Goal: Task Accomplishment & Management: Complete application form

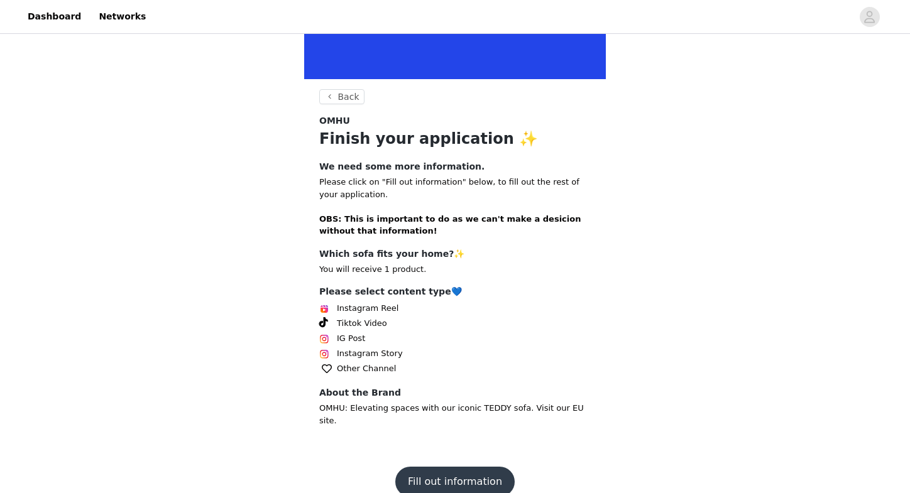
scroll to position [190, 0]
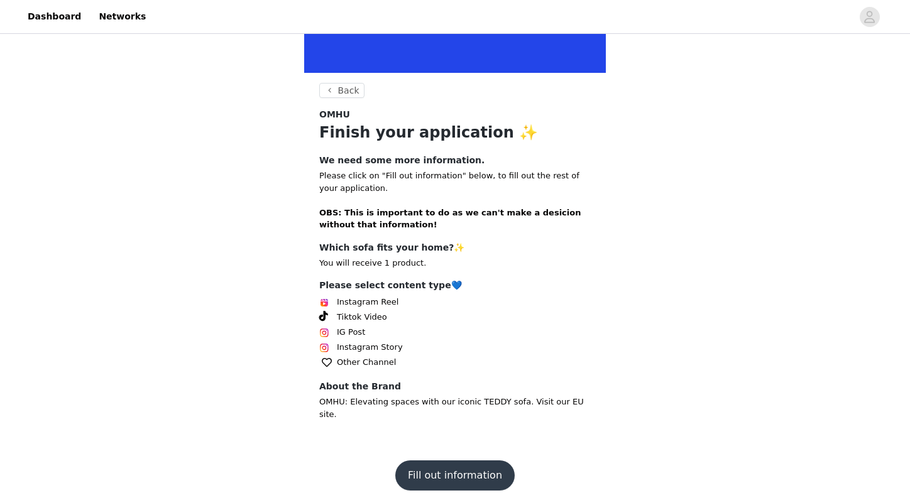
click at [446, 461] on button "Fill out information" at bounding box center [454, 476] width 119 height 30
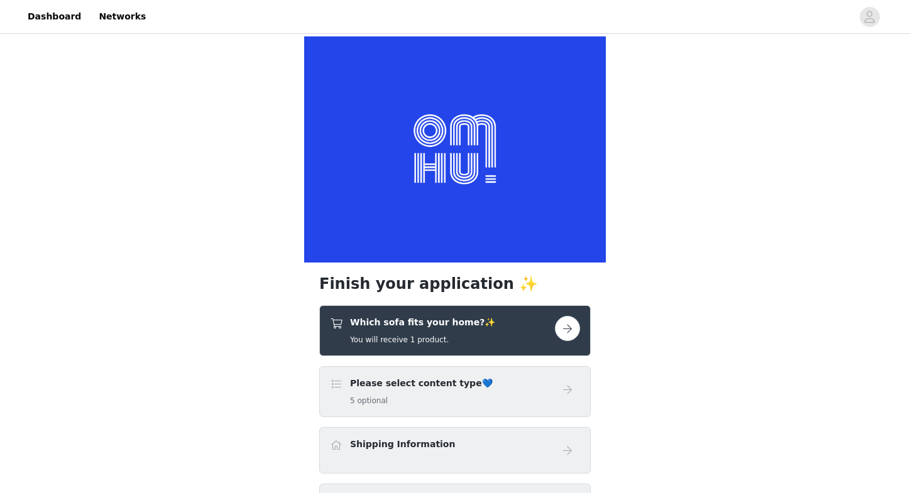
click at [560, 329] on button "button" at bounding box center [567, 328] width 25 height 25
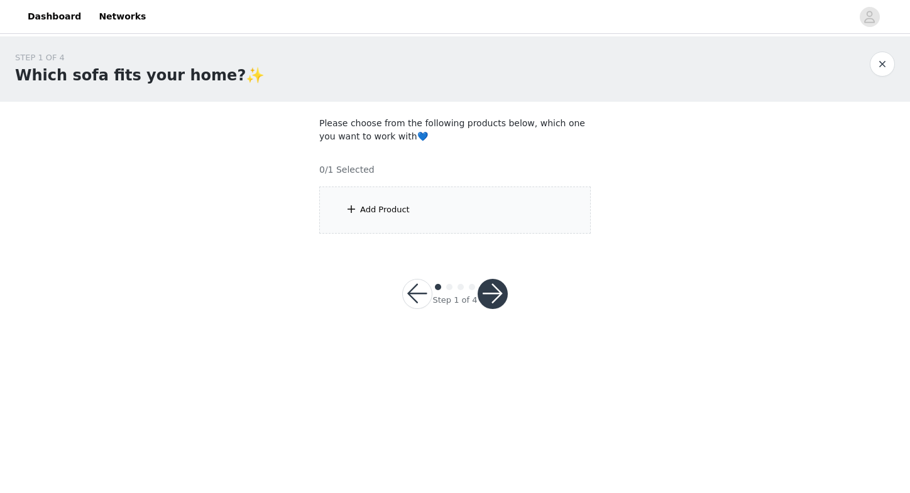
click at [423, 207] on div "Add Product" at bounding box center [454, 210] width 271 height 47
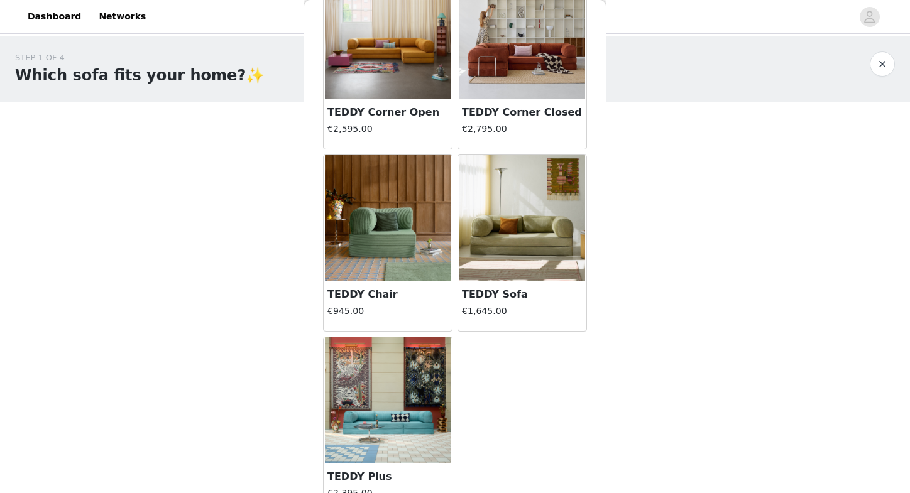
scroll to position [114, 0]
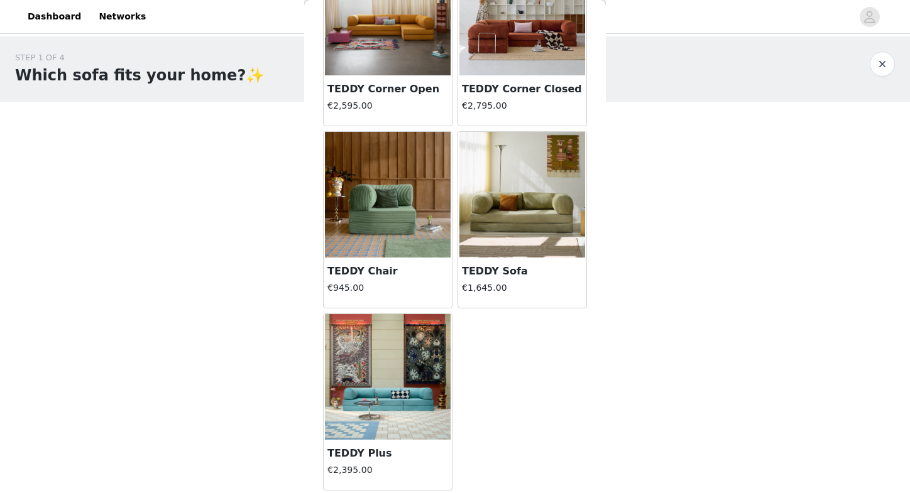
click at [881, 69] on button "button" at bounding box center [882, 64] width 25 height 25
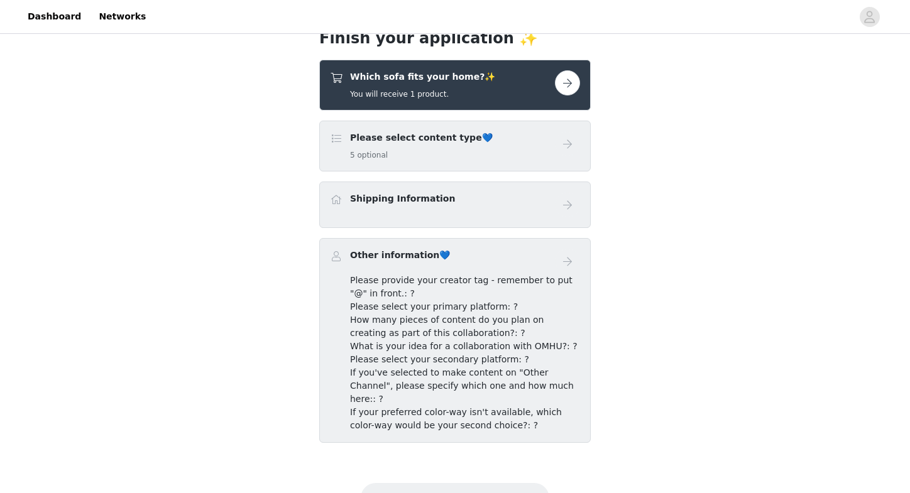
scroll to position [264, 0]
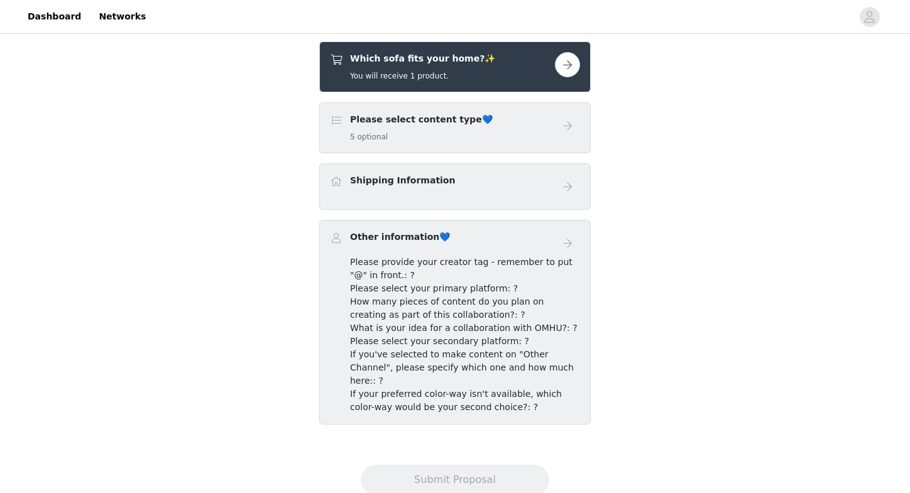
click at [481, 130] on div "Please select content type💙 5 optional" at bounding box center [442, 128] width 225 height 30
click at [564, 65] on button "button" at bounding box center [567, 64] width 25 height 25
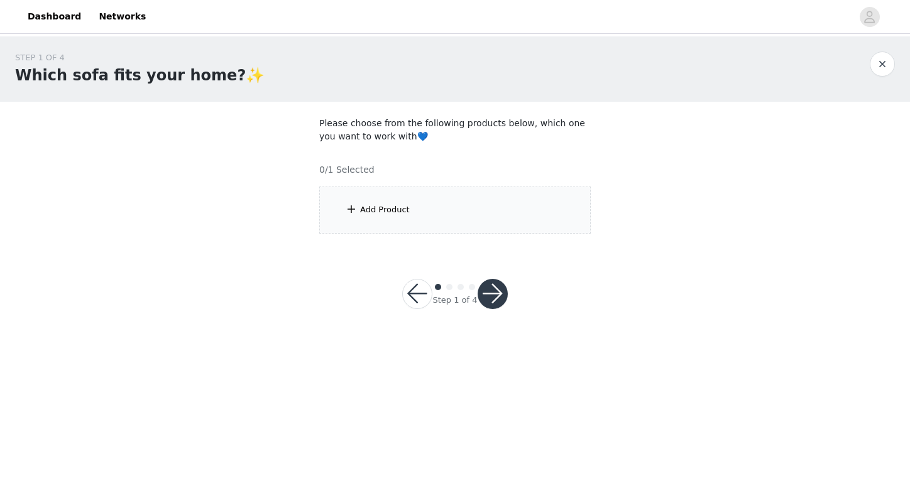
click at [413, 217] on div "Add Product" at bounding box center [454, 210] width 271 height 47
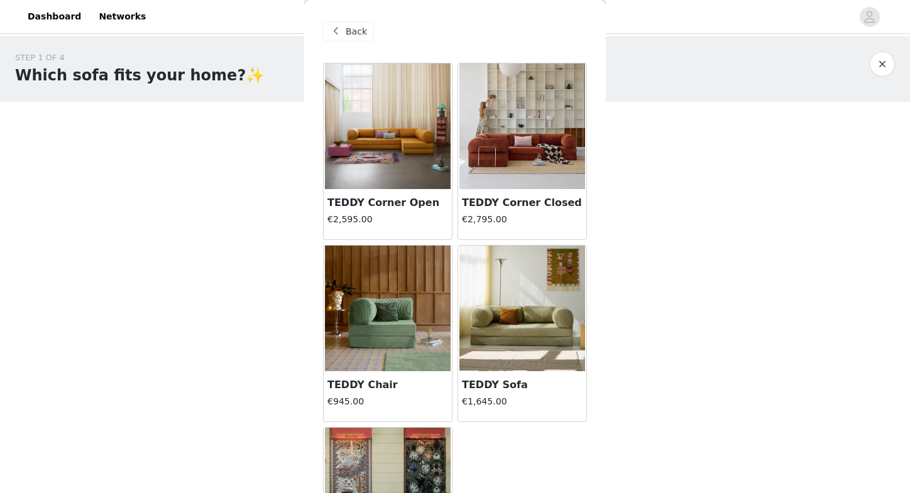
click at [533, 148] on img at bounding box center [522, 126] width 126 height 126
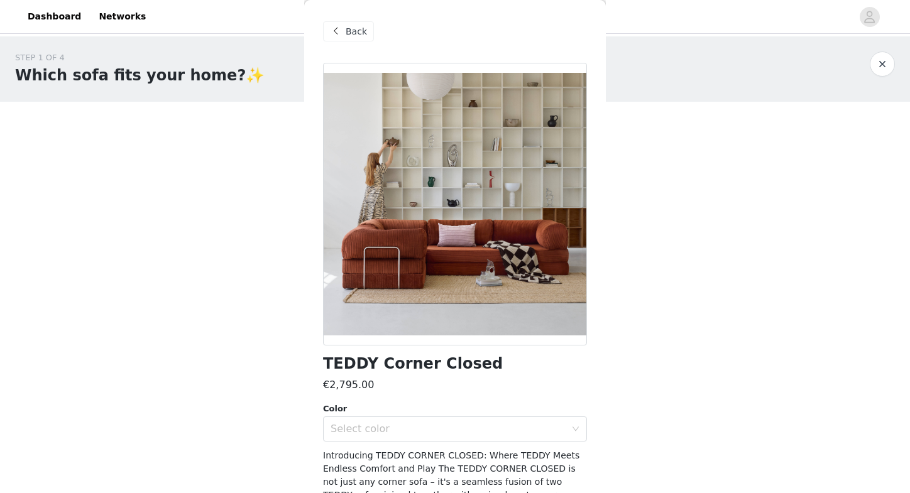
click at [885, 62] on button "button" at bounding box center [882, 64] width 25 height 25
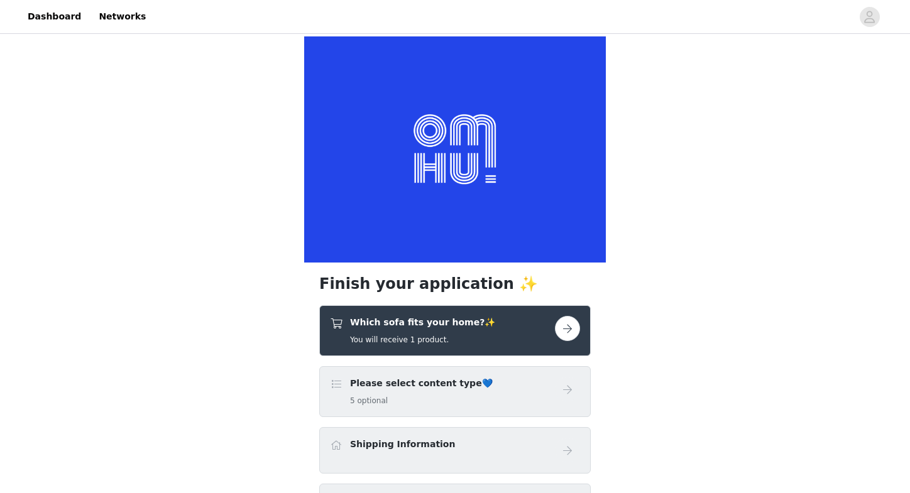
click at [561, 335] on button "button" at bounding box center [567, 328] width 25 height 25
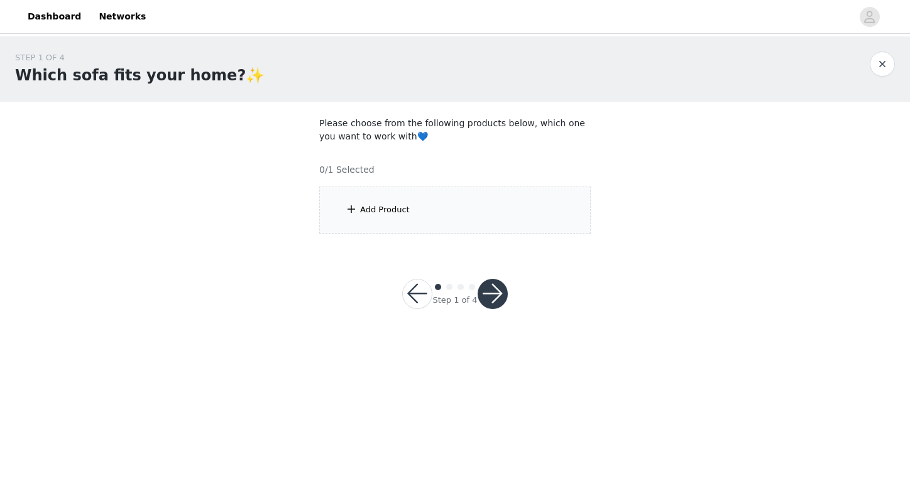
click at [394, 192] on div "Add Product" at bounding box center [454, 210] width 271 height 47
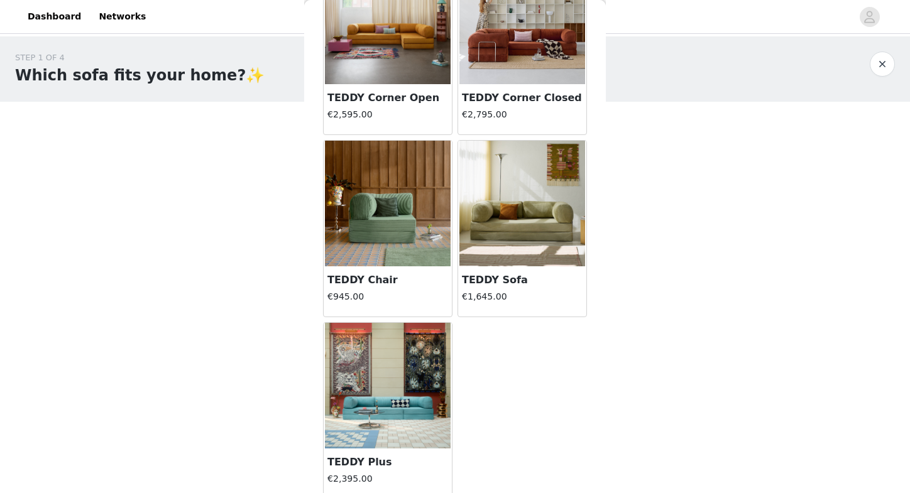
scroll to position [114, 0]
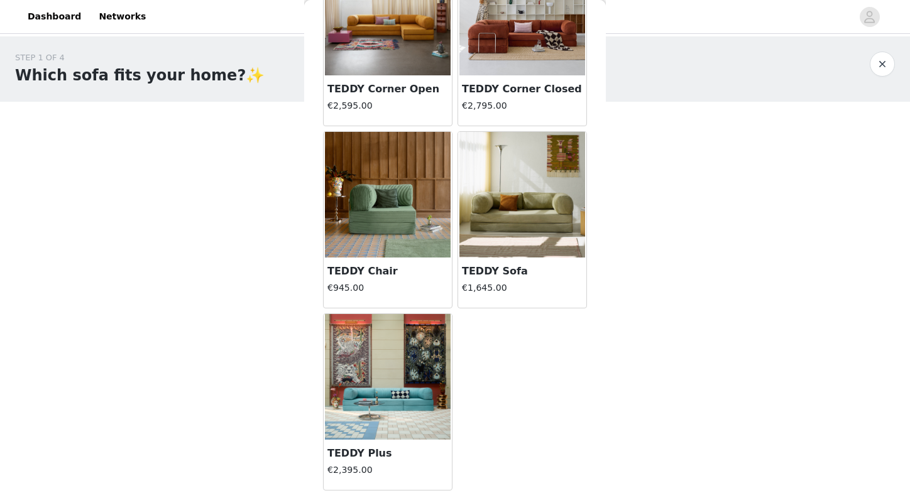
click at [532, 41] on img at bounding box center [522, 13] width 126 height 126
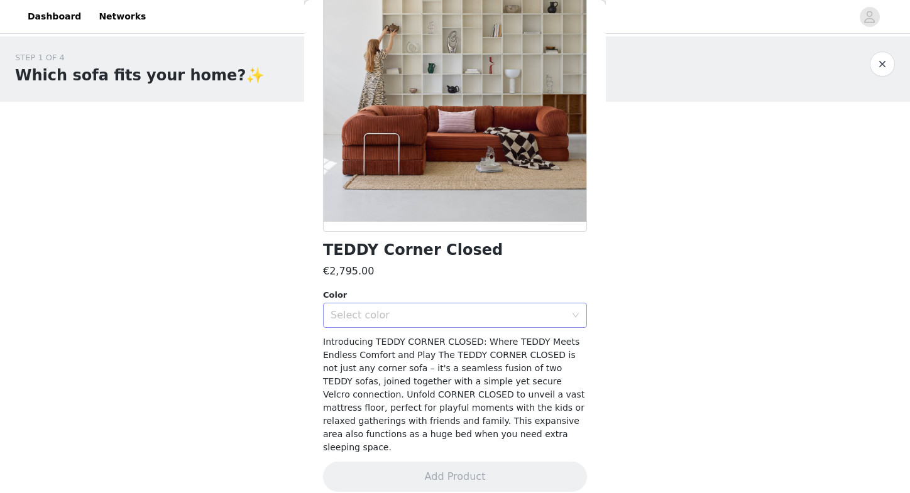
click at [378, 318] on div "Select color" at bounding box center [447, 315] width 235 height 13
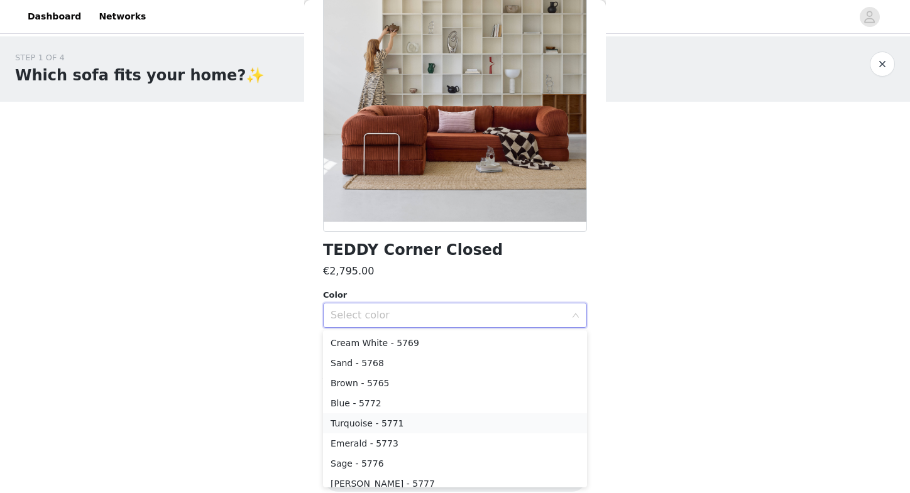
click at [381, 417] on li "Turquoise - 5771" at bounding box center [455, 423] width 264 height 20
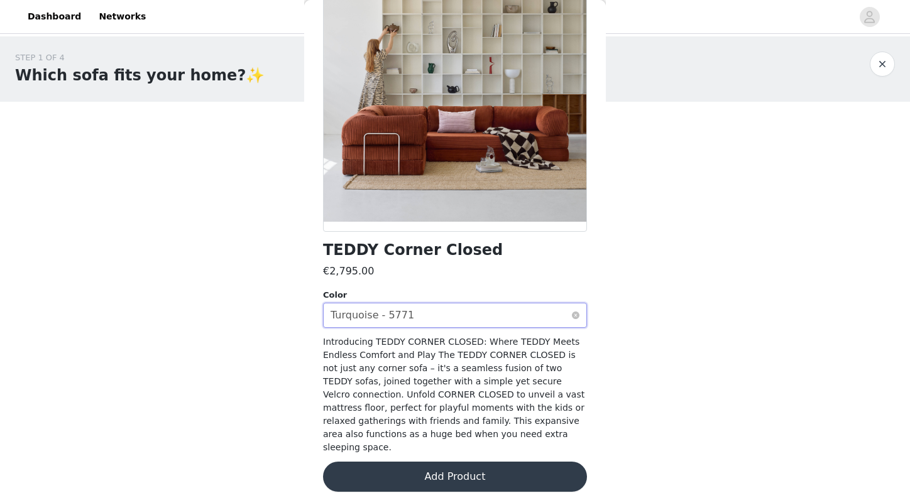
click at [393, 308] on div "Turquoise - 5771" at bounding box center [372, 315] width 84 height 24
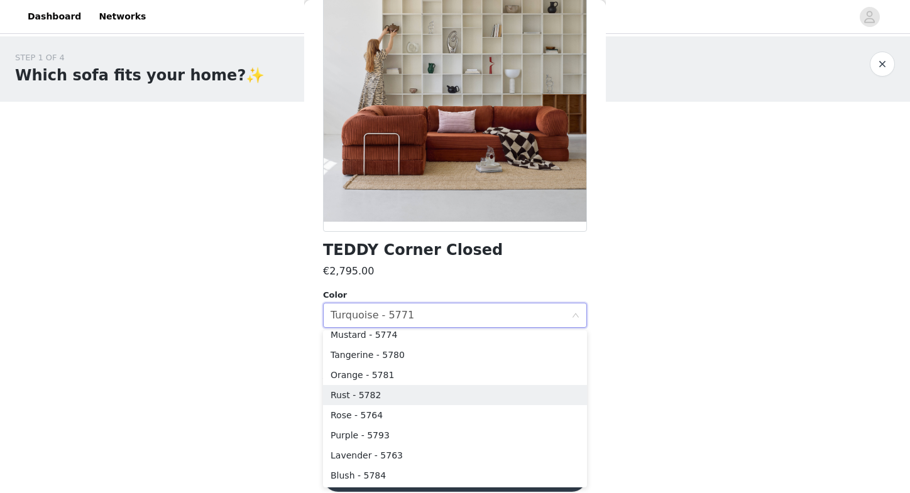
scroll to position [270, 0]
click at [281, 369] on body "Dashboard Networks STEP 1 OF 4 Which sofa fits your home?✨ Please choose from t…" at bounding box center [455, 246] width 910 height 493
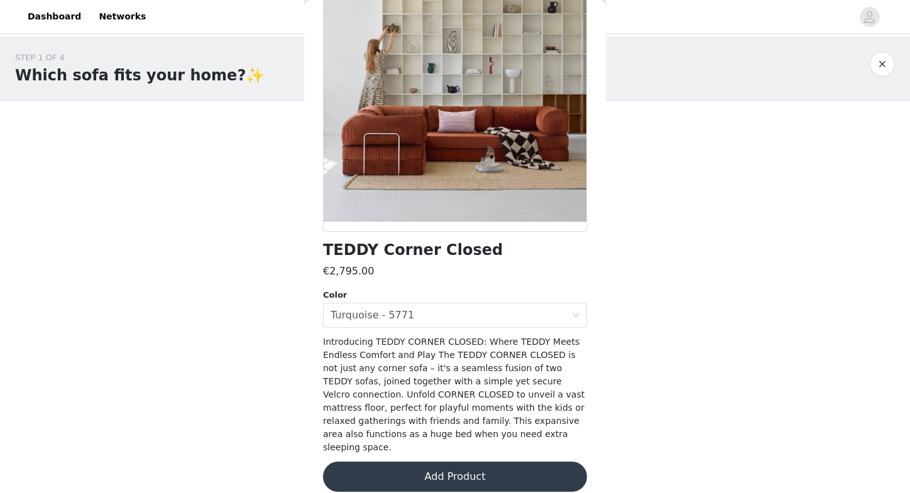
click at [886, 68] on button "button" at bounding box center [882, 64] width 25 height 25
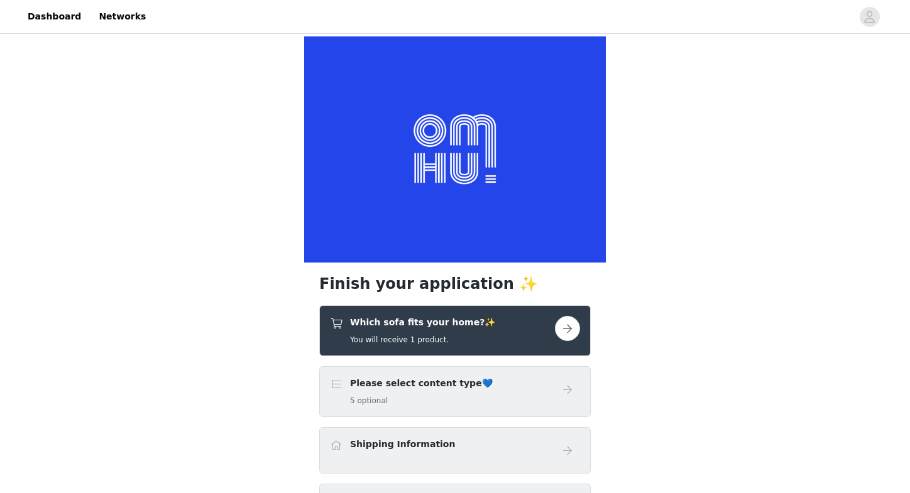
click at [570, 342] on div "Which sofa fits your home?✨ You will receive 1 product." at bounding box center [455, 331] width 250 height 30
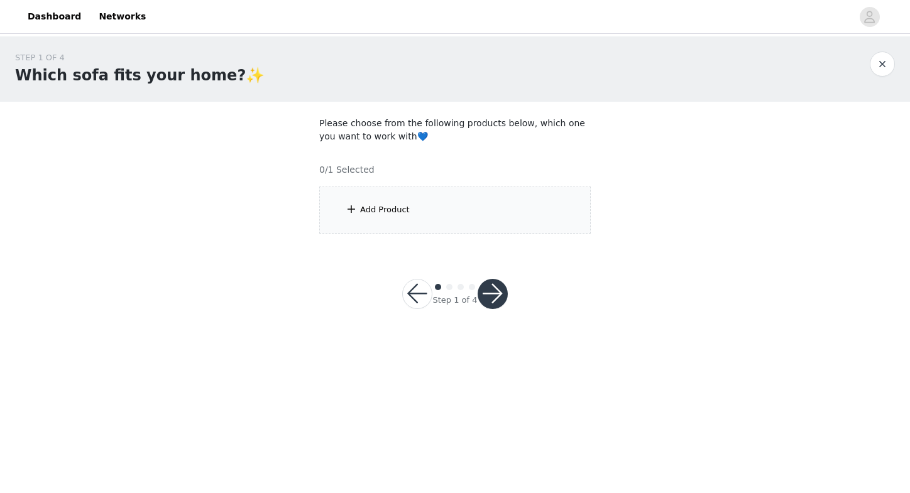
click at [400, 200] on div "Add Product" at bounding box center [454, 210] width 271 height 47
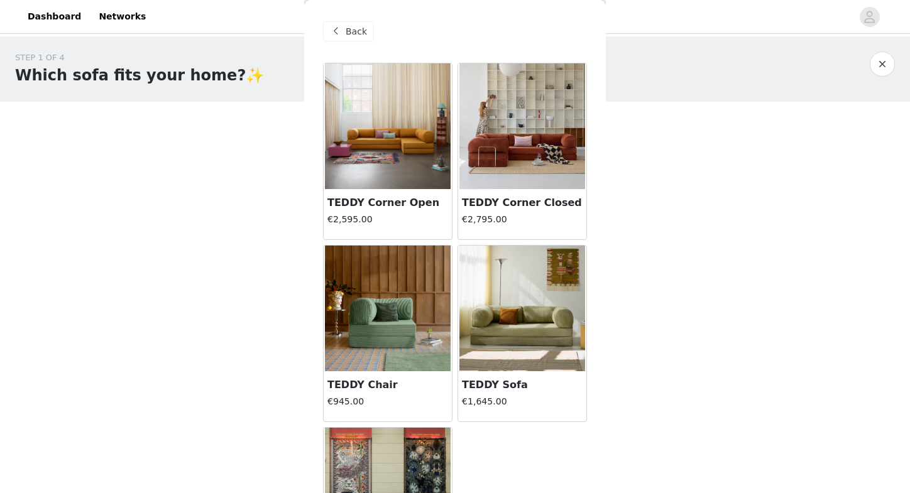
click at [503, 111] on img at bounding box center [522, 126] width 126 height 126
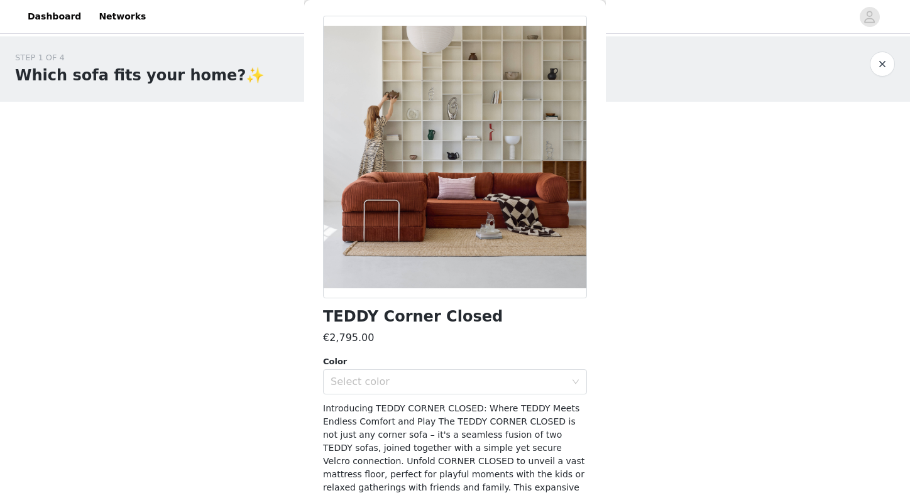
scroll to position [114, 0]
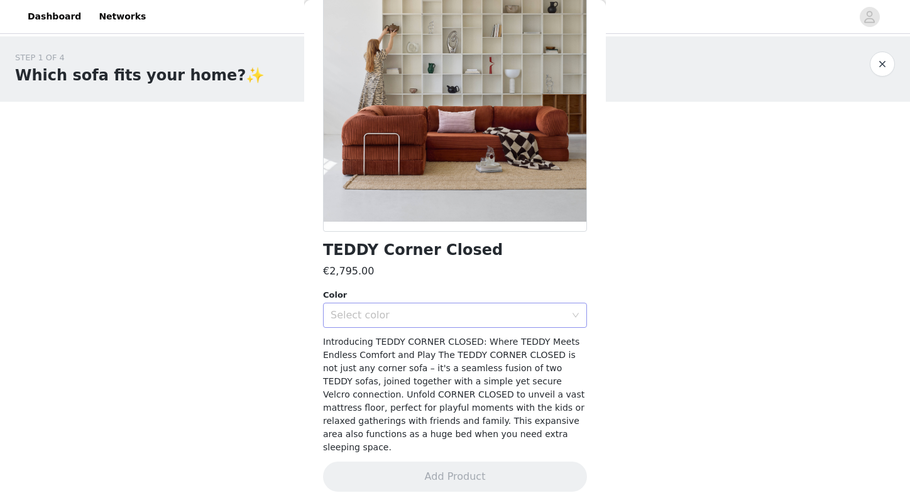
click at [409, 322] on div "Select color" at bounding box center [450, 315] width 241 height 24
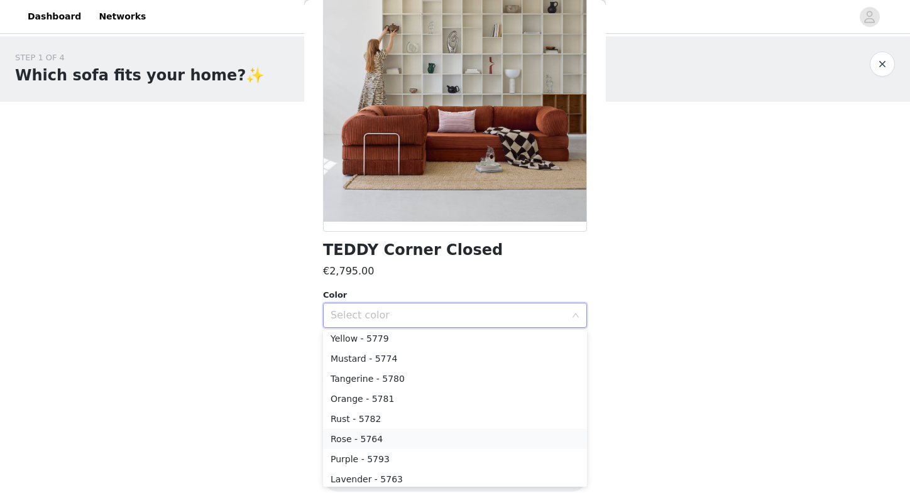
scroll to position [180, 0]
click at [344, 424] on li "Rust - 5782" at bounding box center [455, 424] width 264 height 20
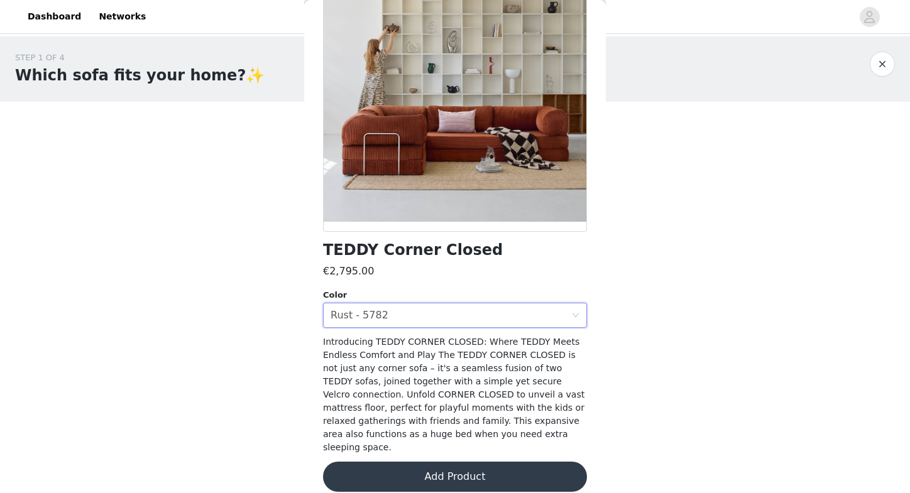
click at [400, 474] on button "Add Product" at bounding box center [455, 477] width 264 height 30
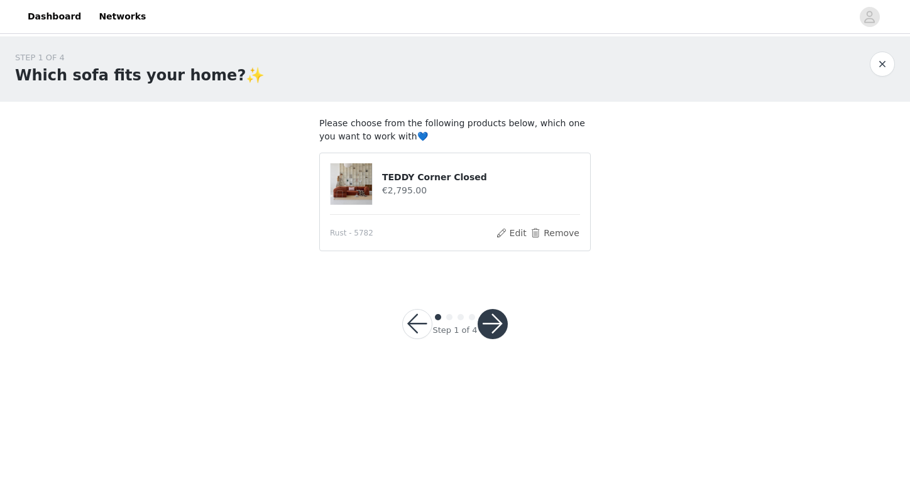
click at [491, 327] on button "button" at bounding box center [492, 324] width 30 height 30
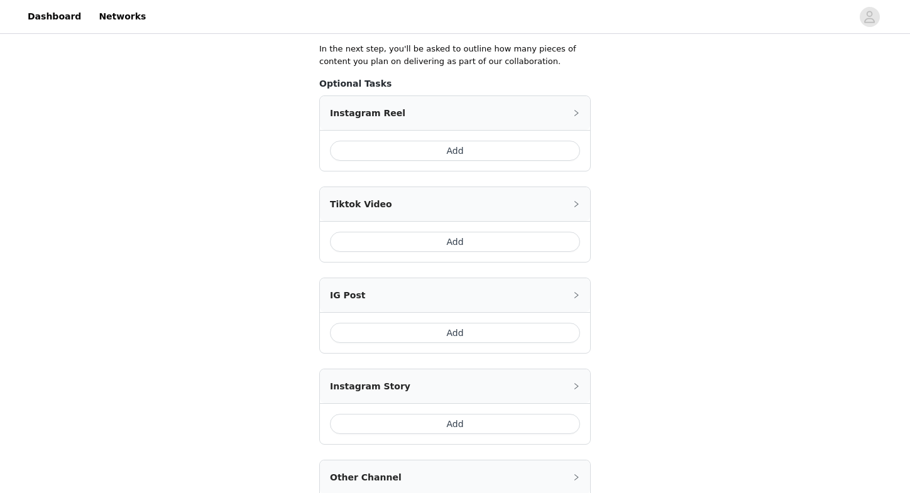
scroll to position [286, 0]
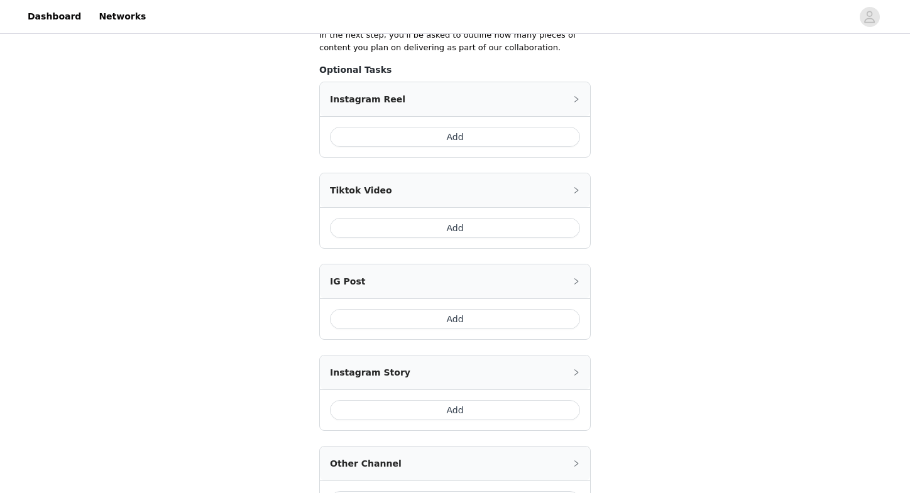
click at [400, 231] on button "Add" at bounding box center [455, 228] width 250 height 20
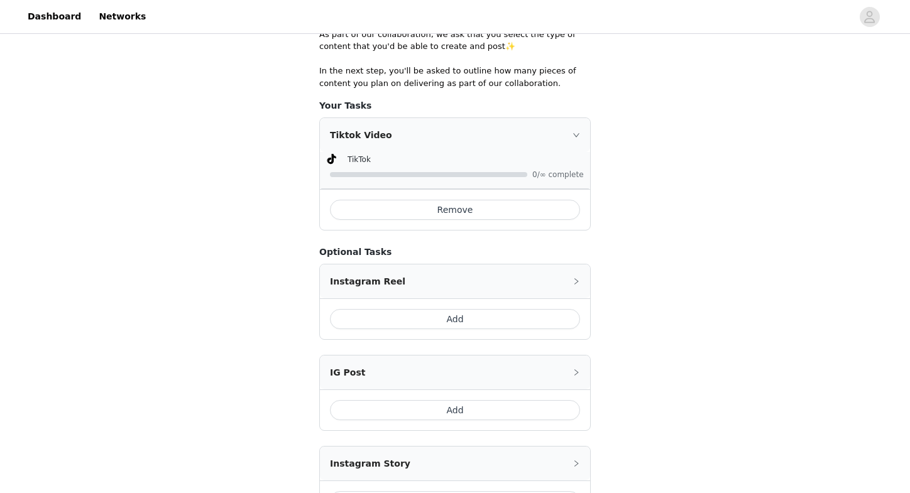
scroll to position [251, 0]
click at [344, 415] on button "Add" at bounding box center [455, 410] width 250 height 20
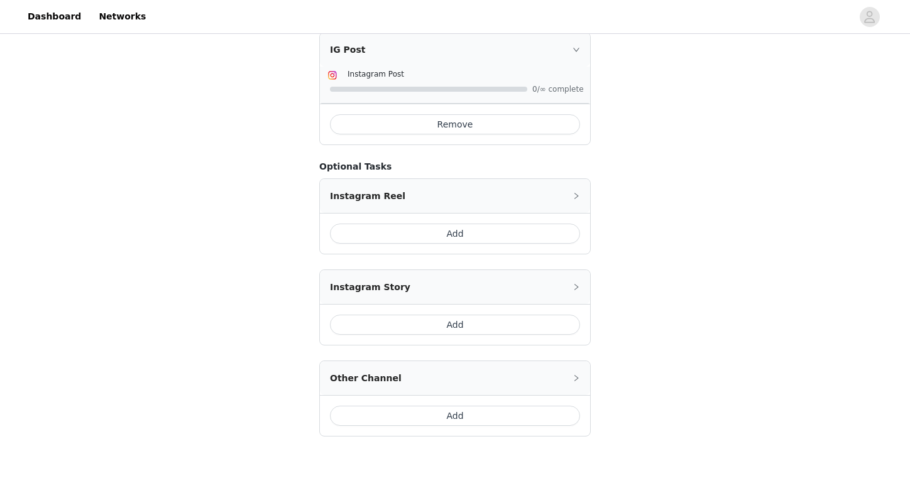
scroll to position [463, 0]
click at [387, 236] on button "Add" at bounding box center [455, 235] width 250 height 20
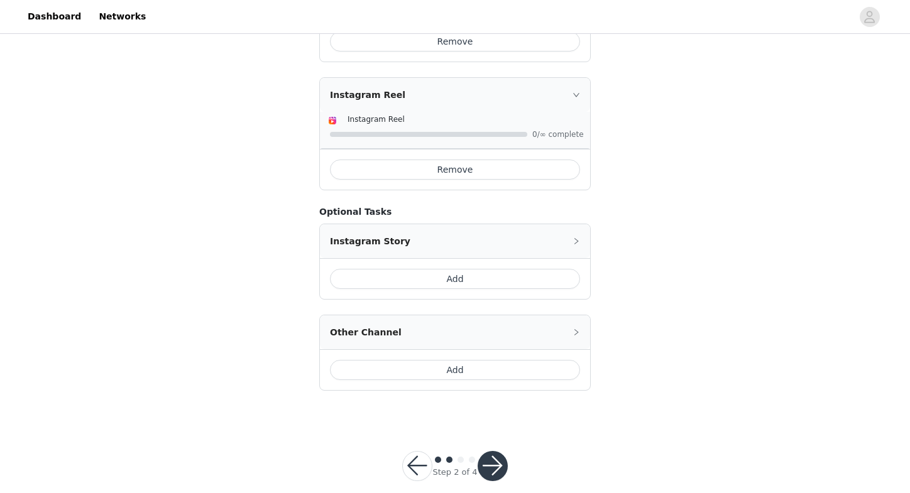
scroll to position [565, 0]
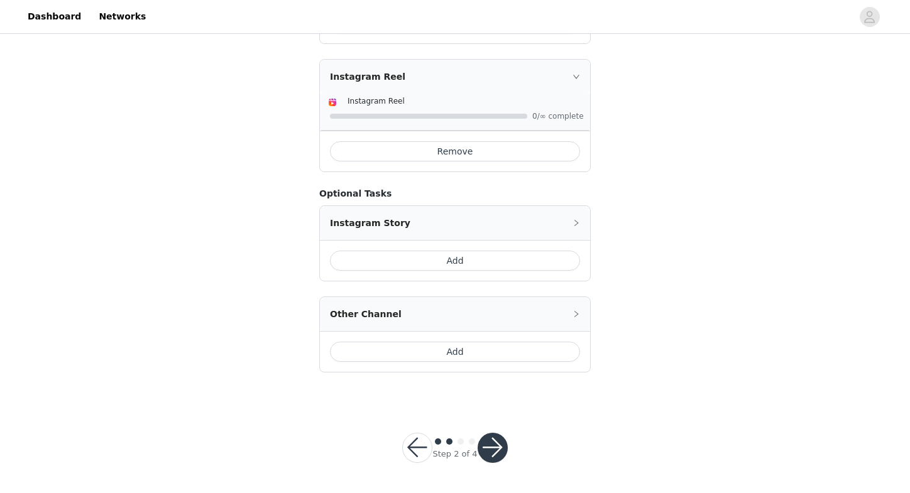
click at [493, 448] on button "button" at bounding box center [492, 448] width 30 height 30
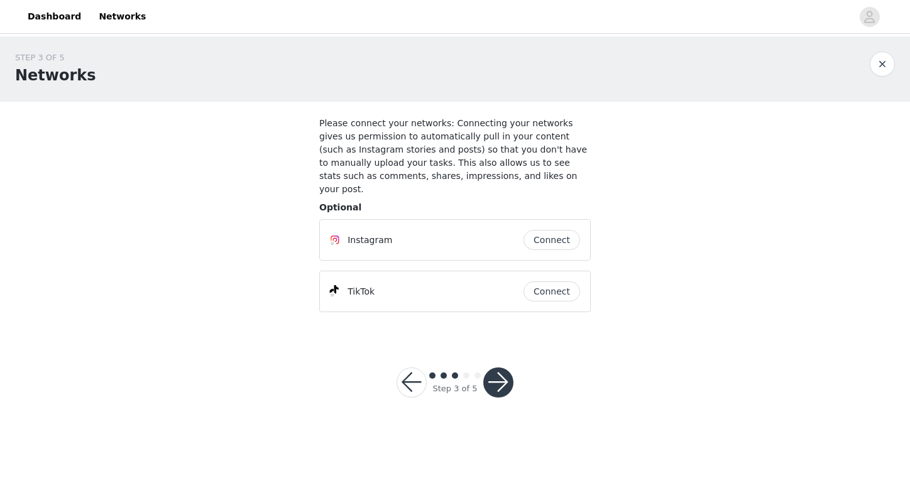
click at [501, 373] on button "button" at bounding box center [498, 383] width 30 height 30
